Goal: Task Accomplishment & Management: Manage account settings

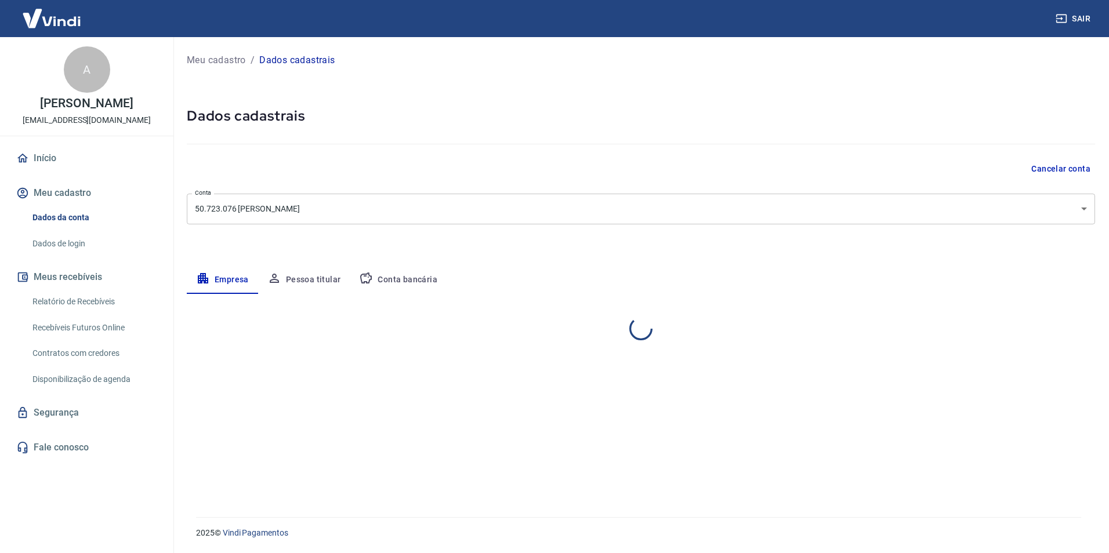
select select "RJ"
select select "business"
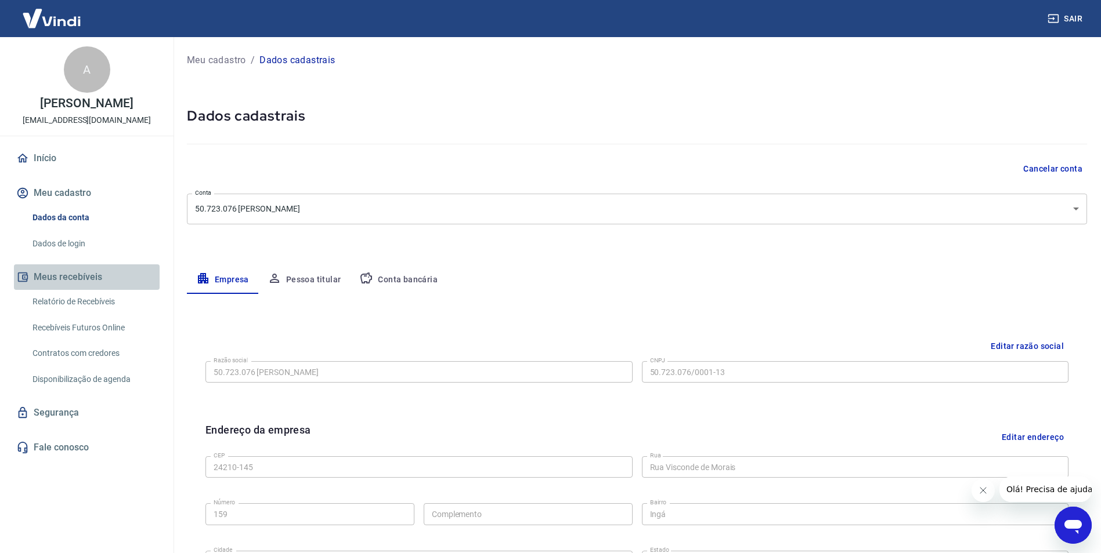
click at [64, 273] on button "Meus recebíveis" at bounding box center [87, 278] width 146 height 26
click at [57, 193] on button "Meu cadastro" at bounding box center [87, 193] width 146 height 26
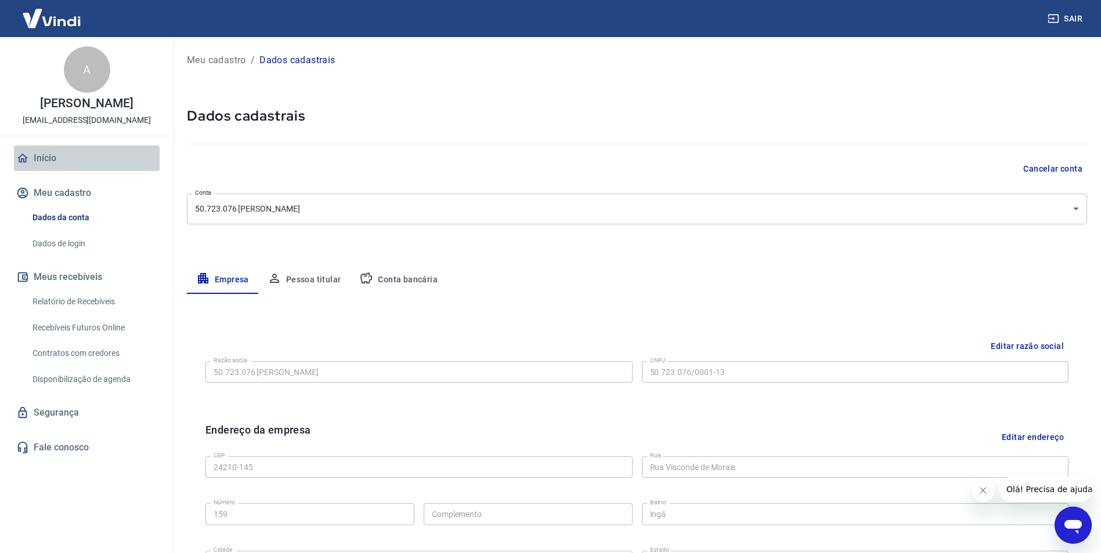
click at [51, 168] on link "Início" at bounding box center [87, 159] width 146 height 26
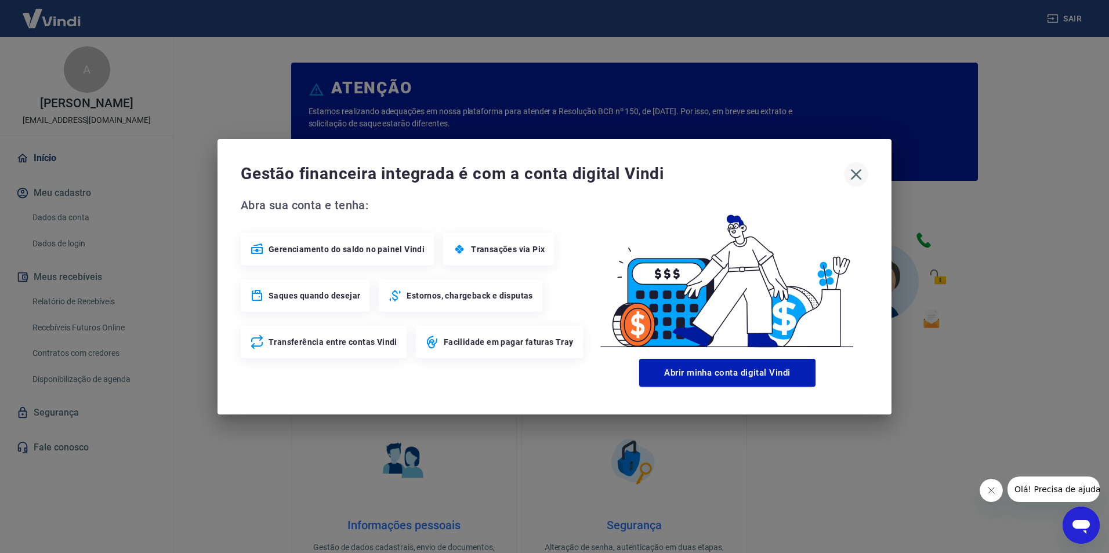
click at [855, 171] on icon "button" at bounding box center [856, 174] width 19 height 19
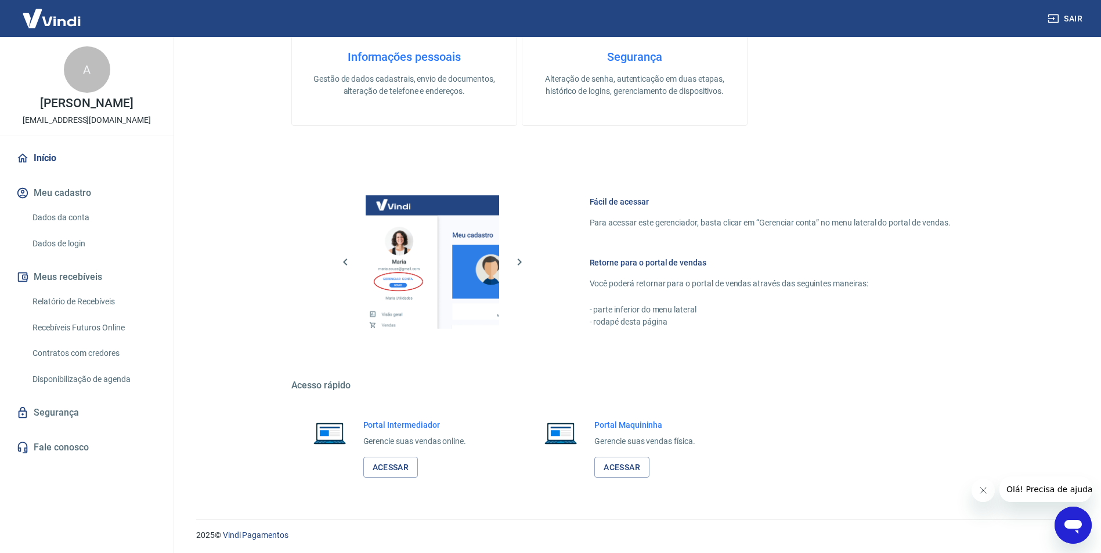
scroll to position [471, 0]
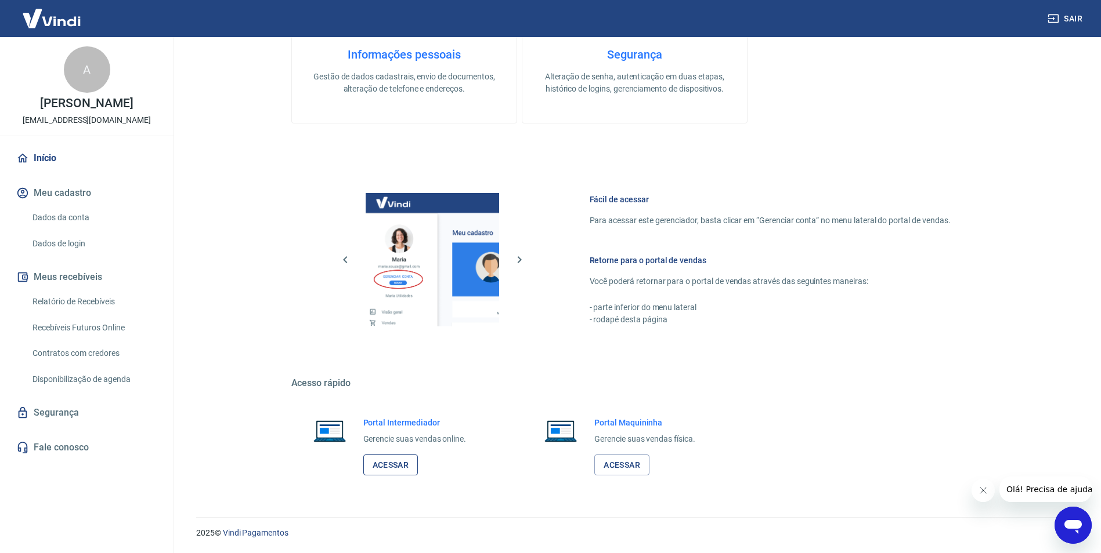
click at [407, 465] on link "Acessar" at bounding box center [390, 465] width 55 height 21
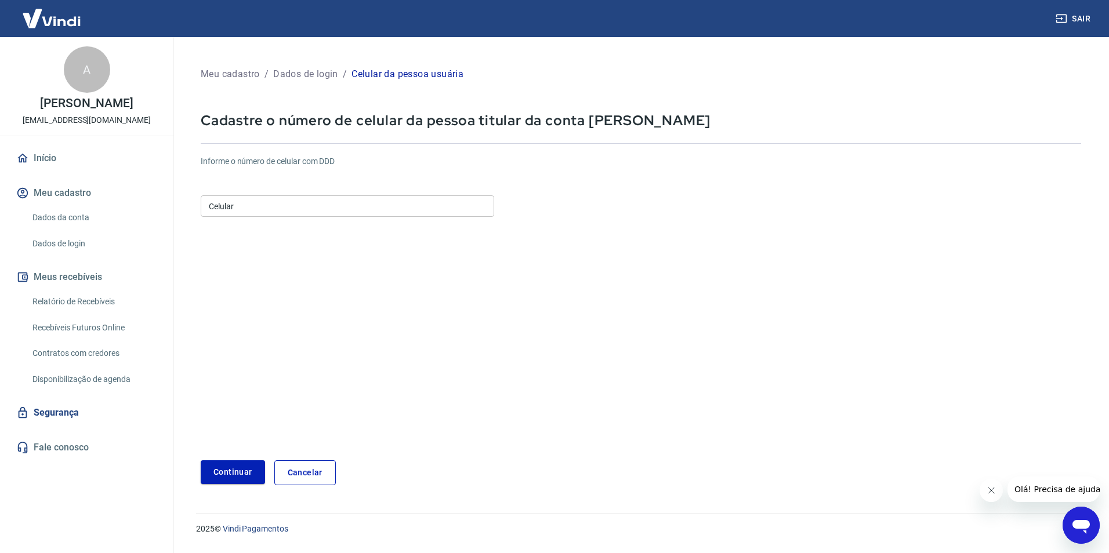
click at [288, 212] on input "Celular" at bounding box center [348, 206] width 294 height 21
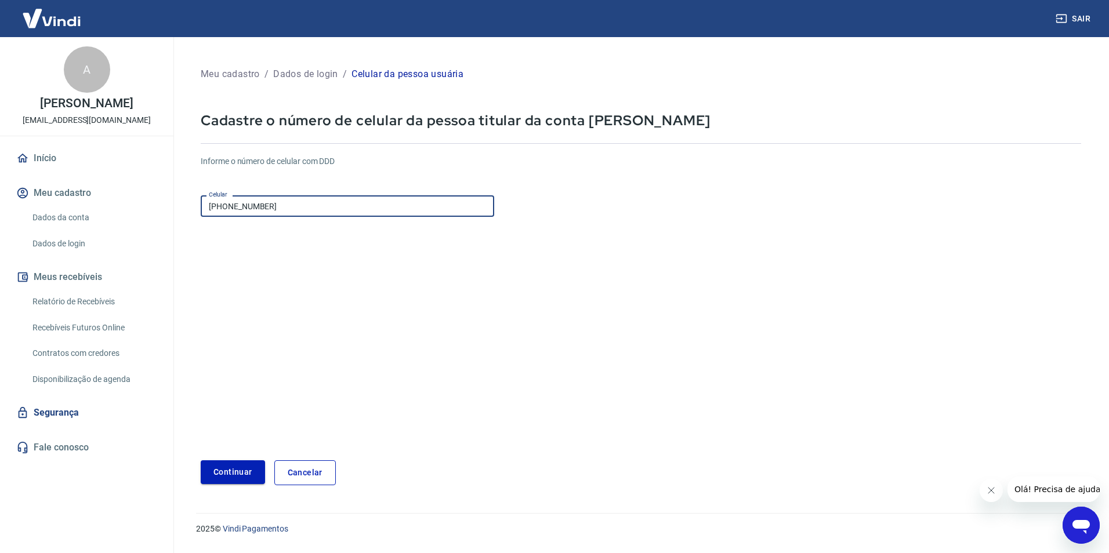
type input "[PHONE_NUMBER]"
click at [240, 475] on button "Continuar" at bounding box center [233, 473] width 64 height 24
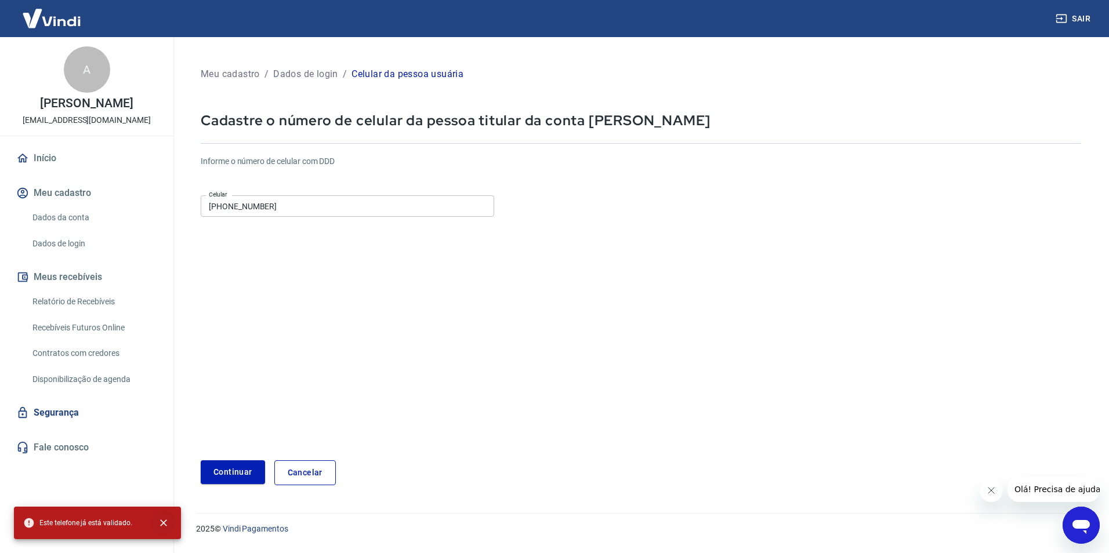
click at [167, 523] on icon "close" at bounding box center [164, 524] width 12 height 12
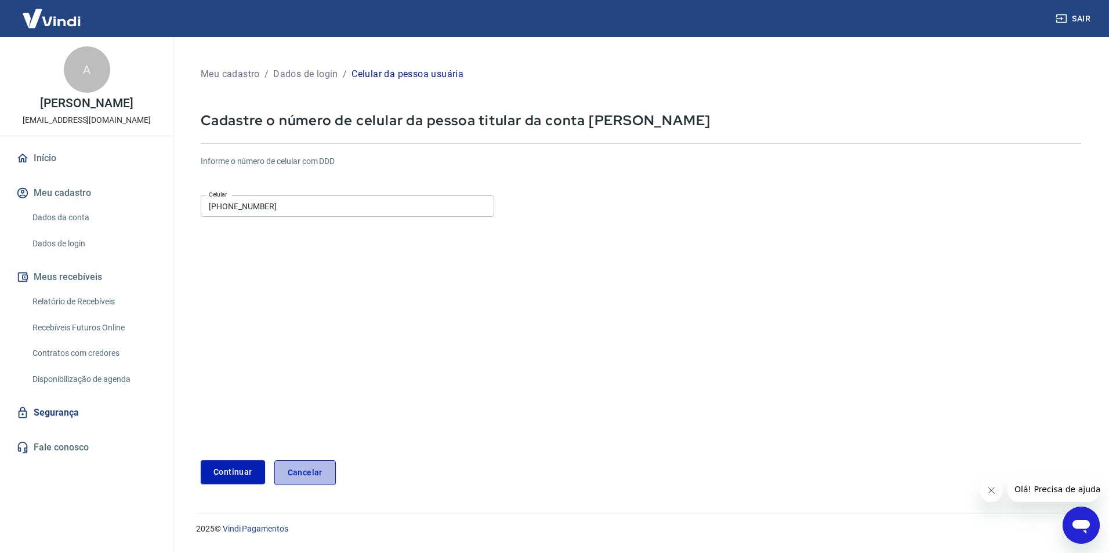
click at [289, 483] on link "Cancelar" at bounding box center [304, 473] width 61 height 25
